Goal: Browse casually

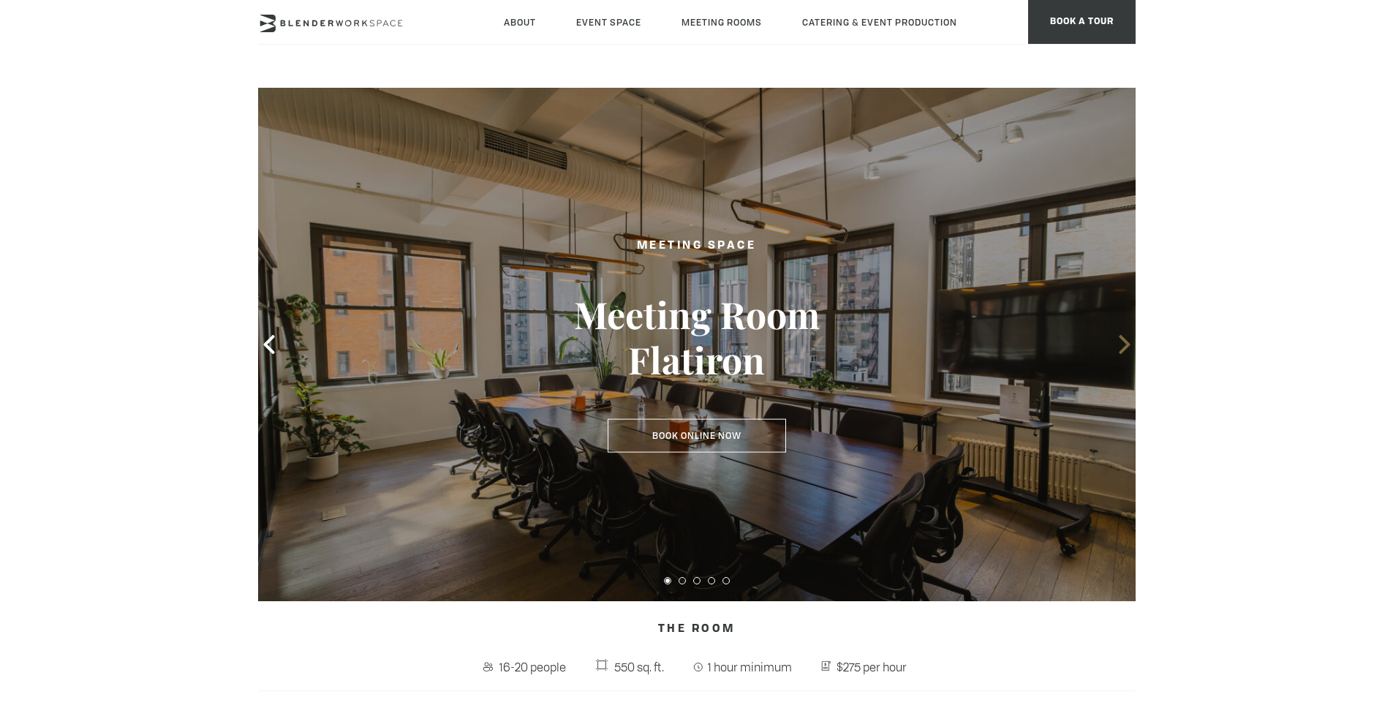
click at [1128, 343] on icon at bounding box center [1124, 344] width 11 height 19
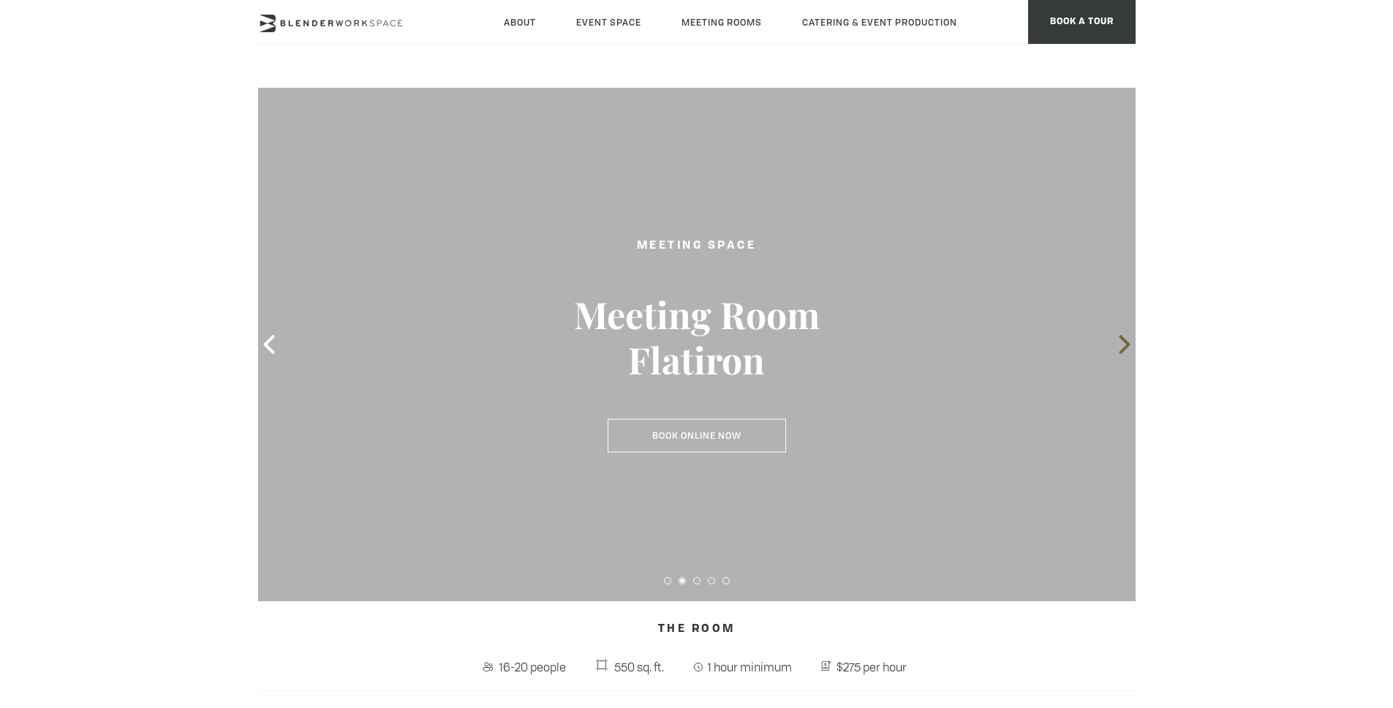
click at [1125, 344] on icon at bounding box center [1124, 344] width 19 height 19
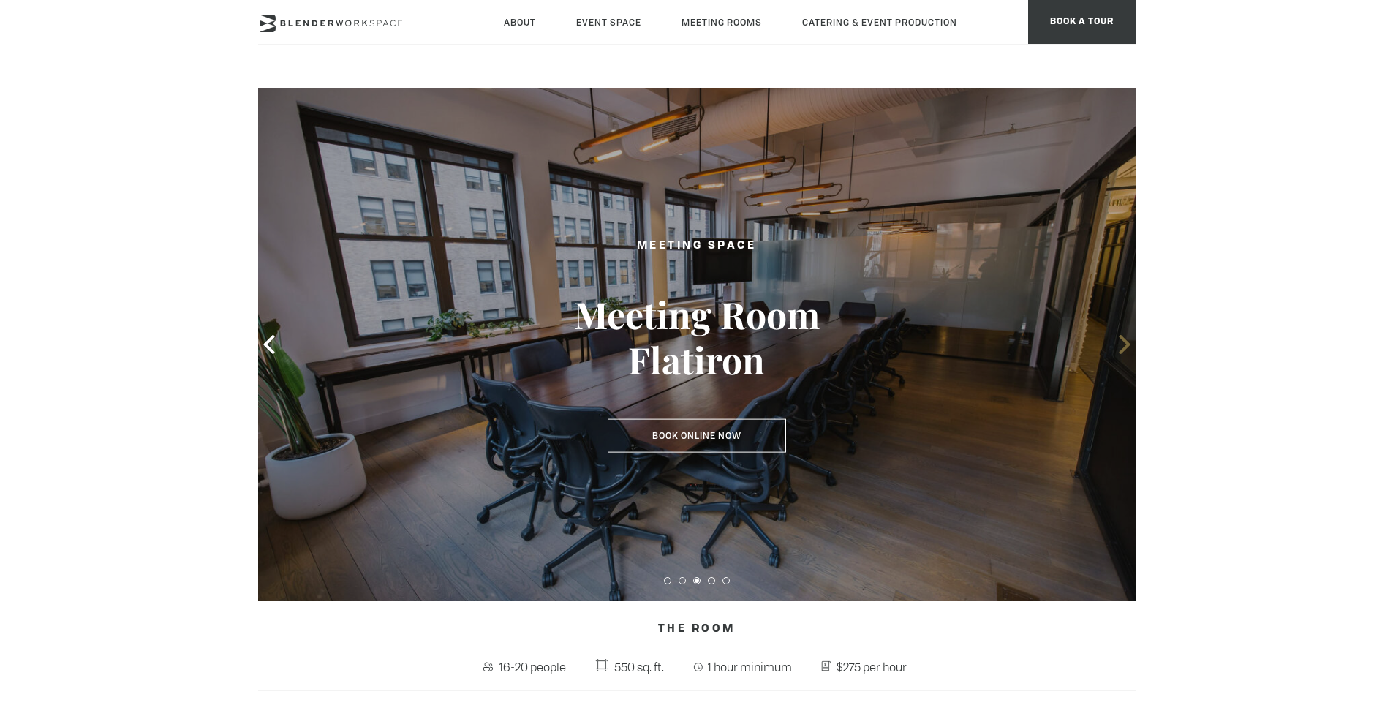
click at [1125, 344] on icon at bounding box center [1124, 344] width 19 height 19
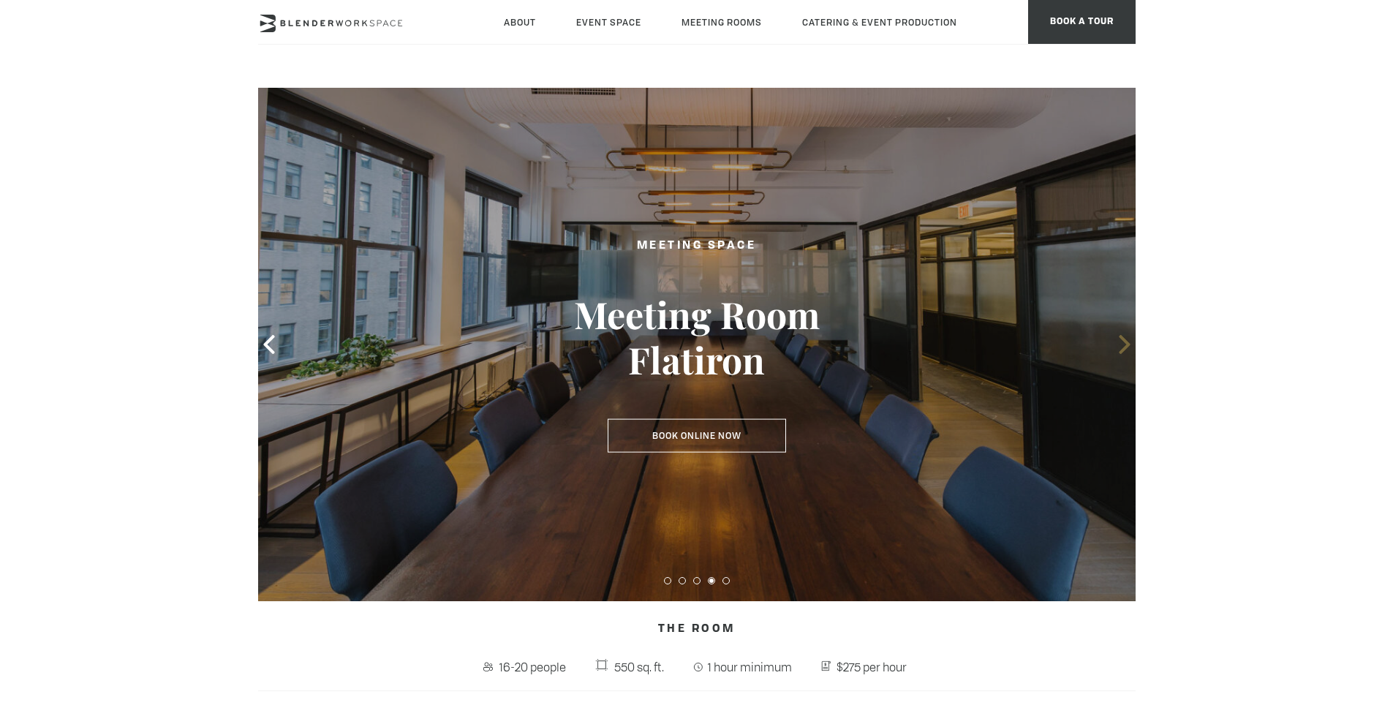
click at [1124, 344] on icon at bounding box center [1124, 344] width 19 height 19
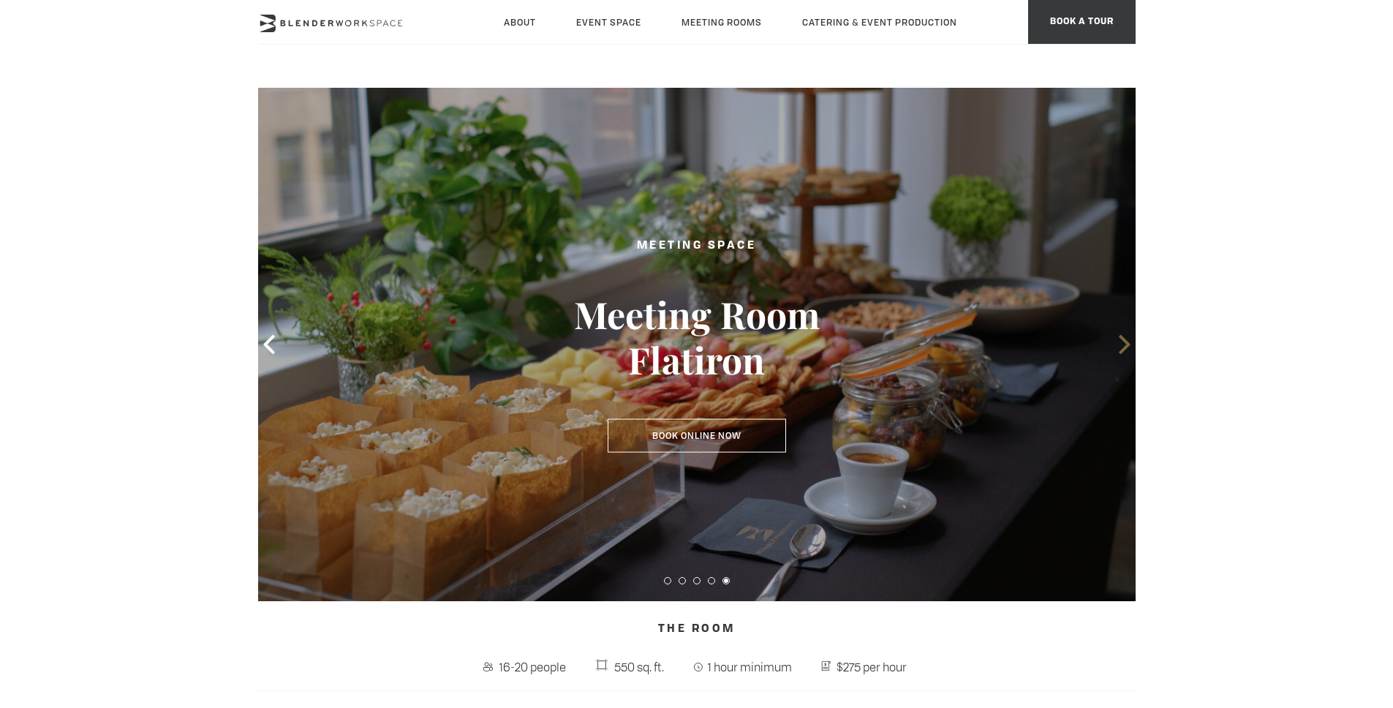
click at [1119, 340] on icon at bounding box center [1124, 344] width 19 height 19
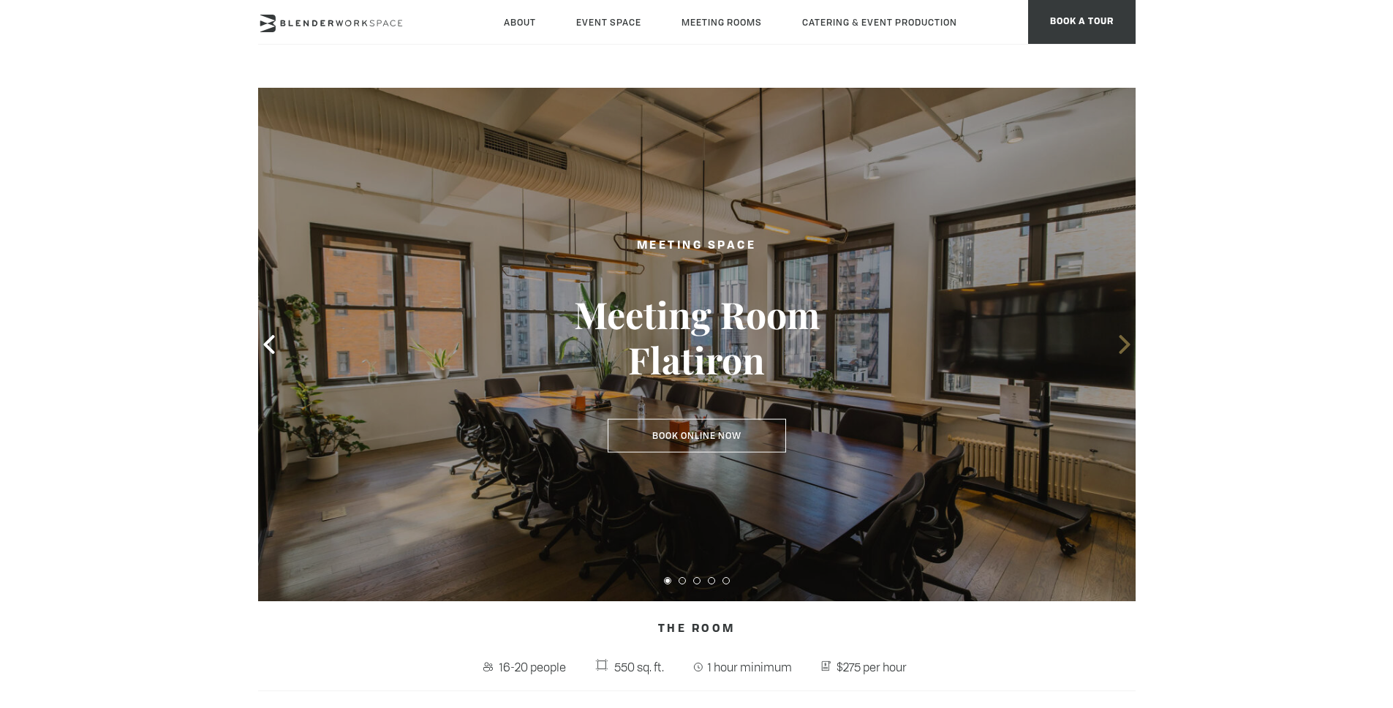
click at [1116, 343] on icon at bounding box center [1124, 344] width 19 height 19
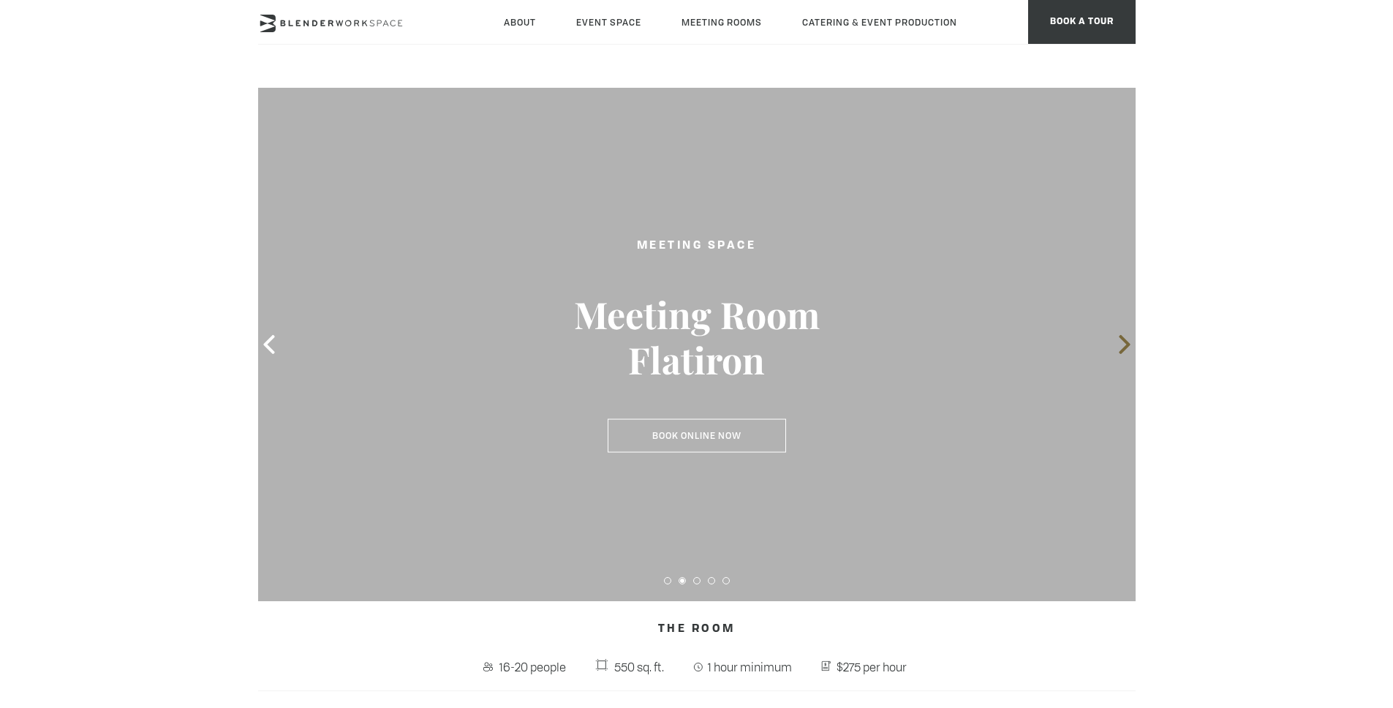
click at [1118, 343] on icon at bounding box center [1124, 344] width 19 height 19
